Goal: Answer question/provide support

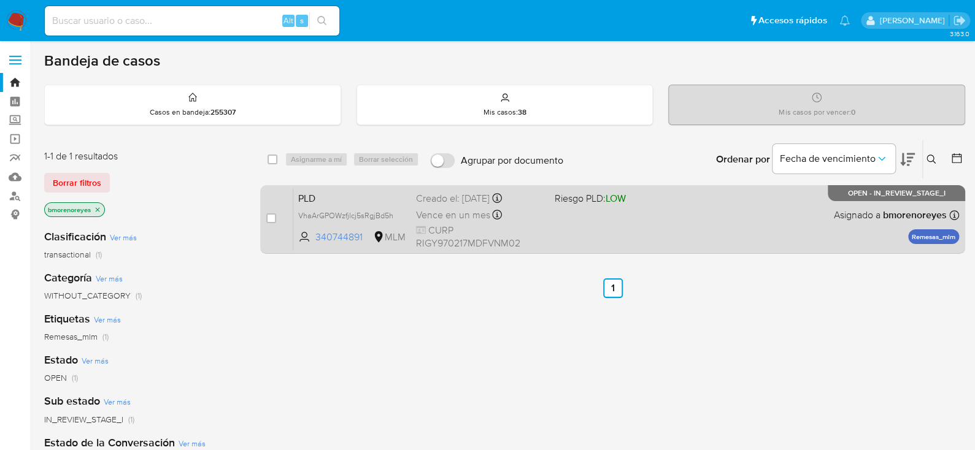
click at [600, 242] on div "PLD VhaArGPOWzfjlcj5sRgjBd5h 340744891 MLM Riesgo PLD: LOW Creado el: [DATE] Cr…" at bounding box center [626, 219] width 666 height 62
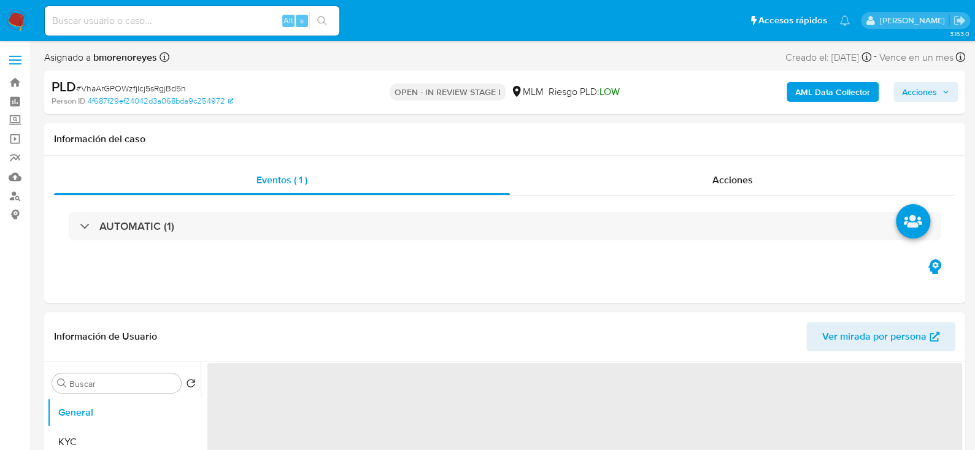
select select "10"
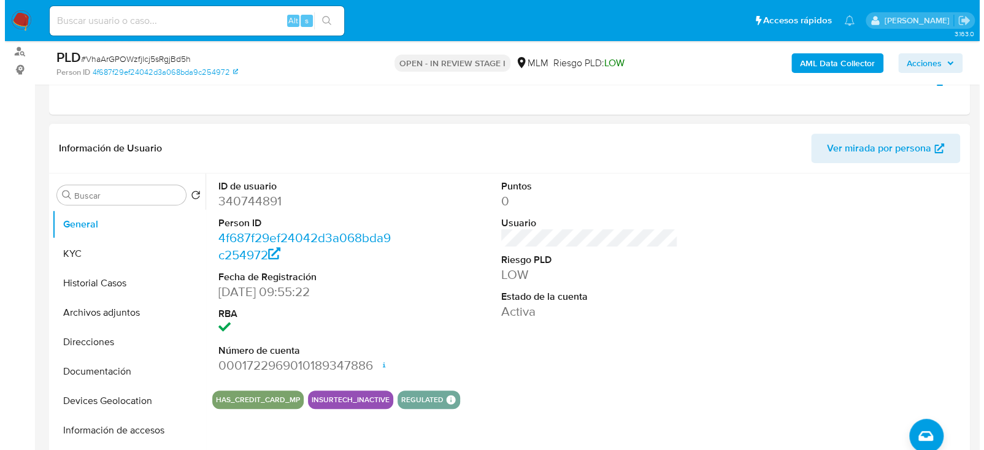
scroll to position [184, 0]
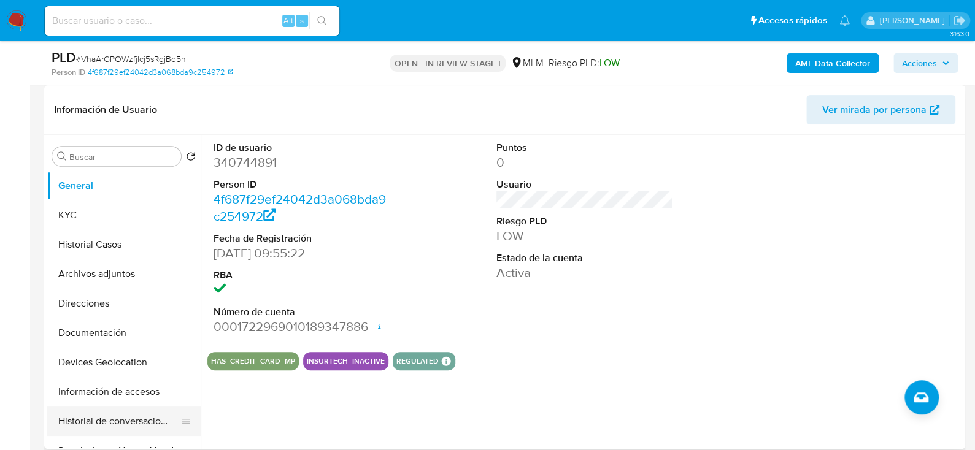
click at [131, 425] on button "Historial de conversaciones" at bounding box center [119, 421] width 144 height 29
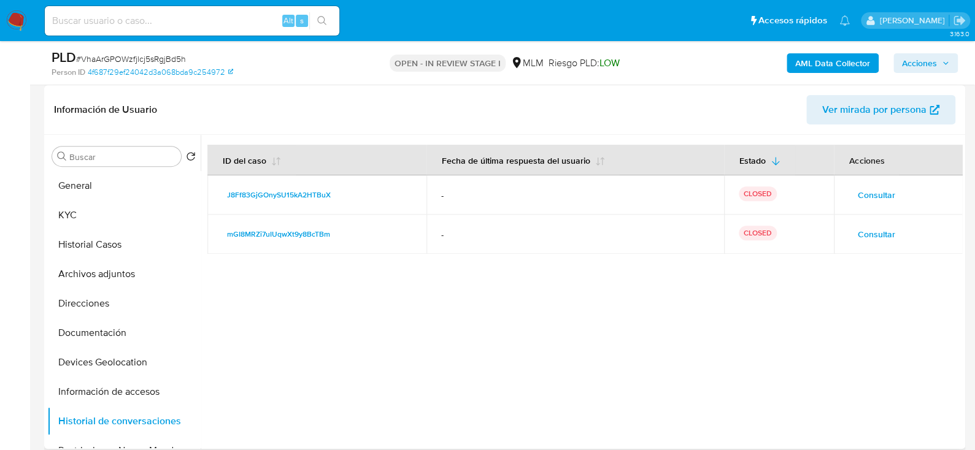
click at [867, 239] on span "Consultar" at bounding box center [875, 234] width 37 height 17
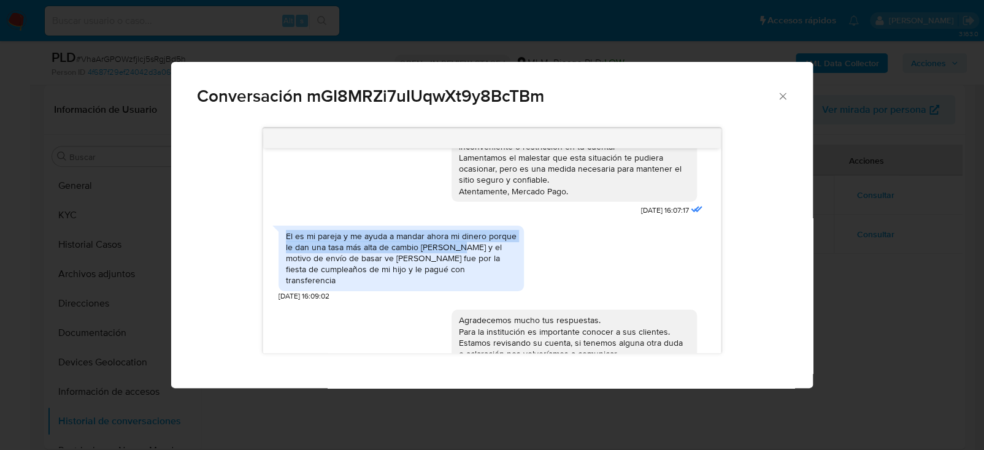
drag, startPoint x: 288, startPoint y: 237, endPoint x: 452, endPoint y: 246, distance: 164.7
click at [452, 246] on div "El es mi pareja y me ayuda a mandar ahora mi dinero porque le dan una tasa más …" at bounding box center [401, 259] width 231 height 56
copy div "El es mi pareja y me ayuda a mandar ahora mi dinero porque le dan una tasa más …"
